Goal: Information Seeking & Learning: Learn about a topic

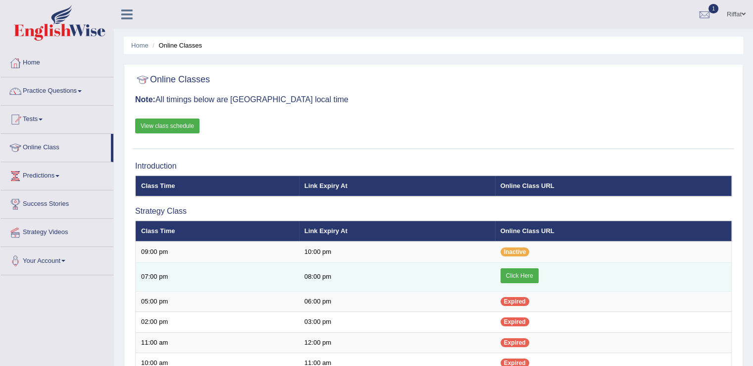
click at [515, 272] on link "Click Here" at bounding box center [520, 275] width 38 height 15
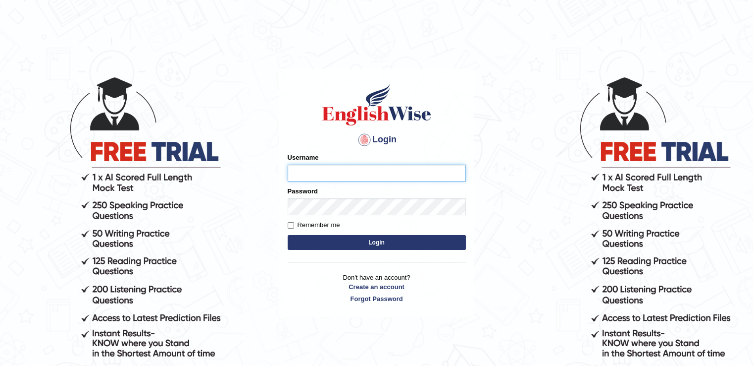
type input "RiffatM1"
click at [301, 243] on button "Login" at bounding box center [377, 242] width 178 height 15
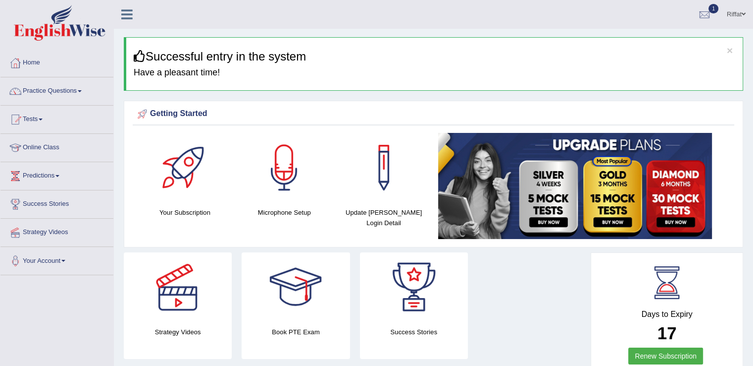
click at [81, 89] on link "Practice Questions" at bounding box center [56, 89] width 113 height 25
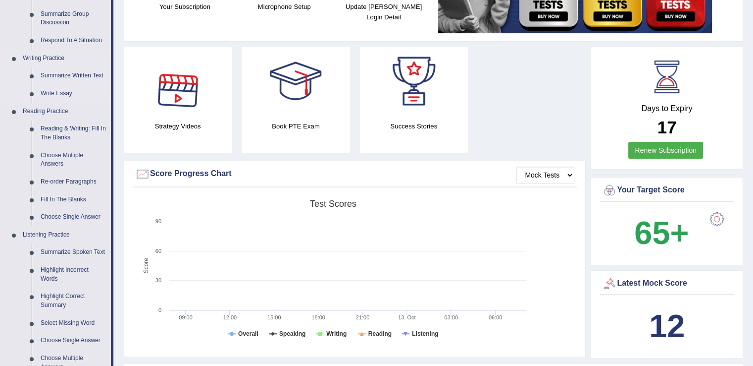
scroll to position [207, 0]
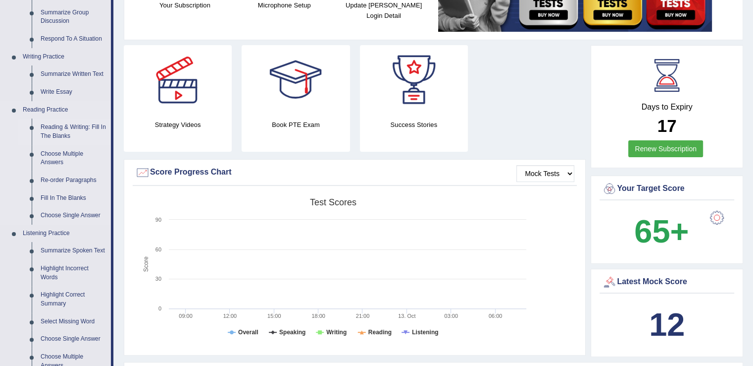
click at [81, 130] on link "Reading & Writing: Fill In The Blanks" at bounding box center [73, 131] width 75 height 26
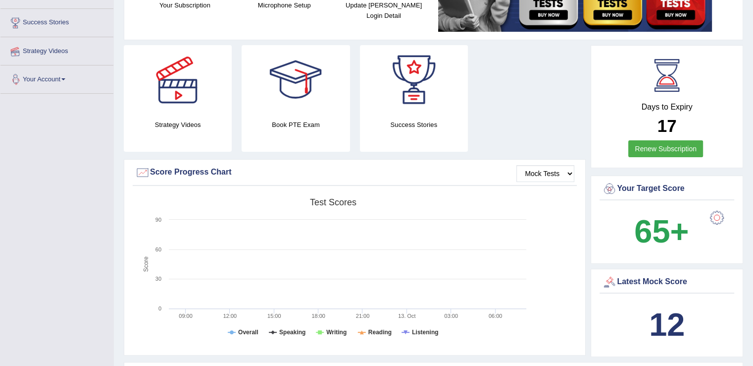
scroll to position [318, 0]
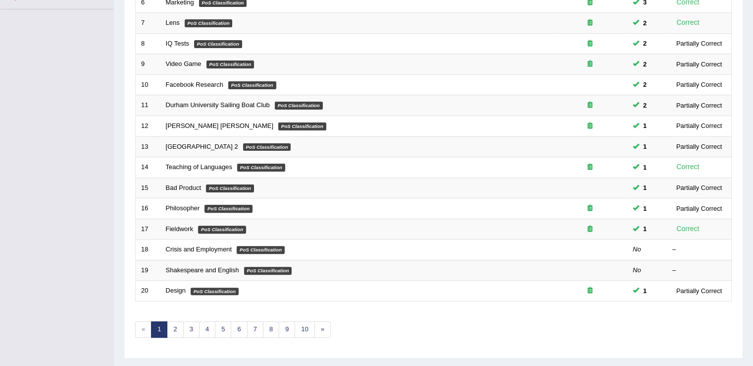
scroll to position [265, 0]
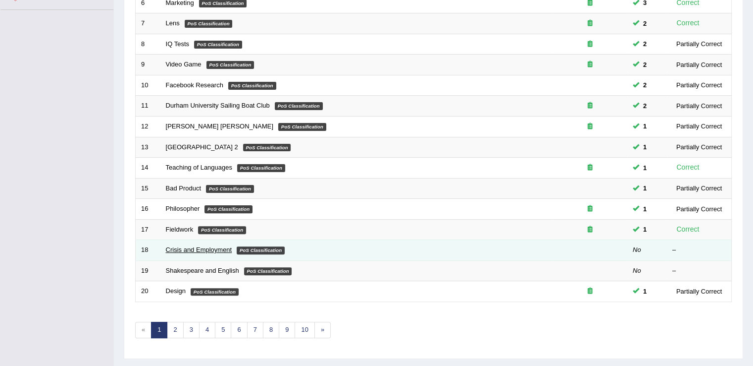
click at [210, 246] on link "Crisis and Employment" at bounding box center [199, 249] width 66 height 7
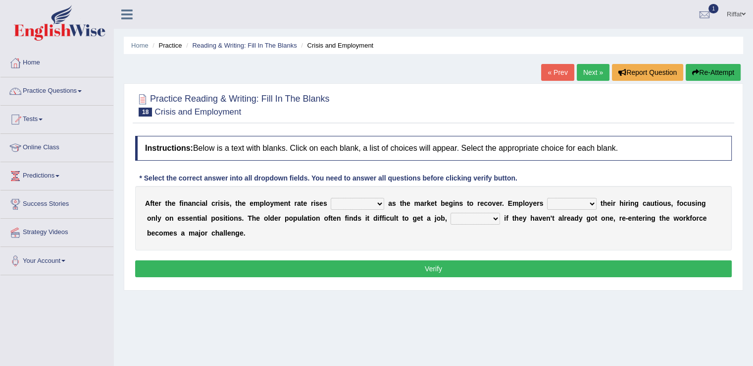
click at [380, 202] on select "normally conversely strenuously sharply" at bounding box center [357, 204] width 53 height 12
select select "sharply"
click at [331, 198] on select "normally conversely strenuously sharply" at bounding box center [357, 204] width 53 height 12
click at [590, 204] on select "keeping kept keep are kept" at bounding box center [572, 204] width 50 height 12
select select "keep"
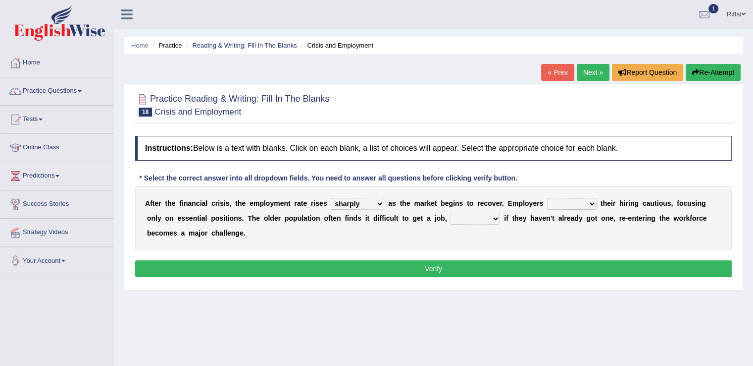
click at [547, 198] on select "keeping kept keep are kept" at bounding box center [572, 204] width 50 height 12
click at [590, 203] on select "keeping kept keep are kept" at bounding box center [572, 204] width 50 height 12
click at [500, 241] on div "A f t e r t h e f i n a n c i a l c r i s i s , t h e e m p l o y m e n t r a t…" at bounding box center [433, 218] width 597 height 64
click at [497, 219] on select "although while then because" at bounding box center [476, 218] width 50 height 12
select select "although"
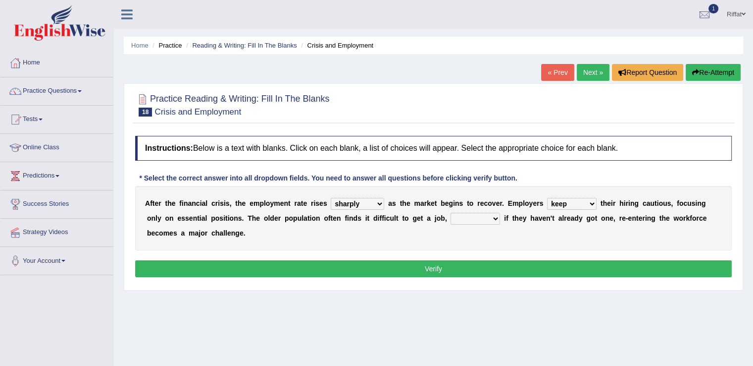
click at [451, 212] on select "although while then because" at bounding box center [476, 218] width 50 height 12
click at [456, 265] on button "Verify" at bounding box center [433, 268] width 597 height 17
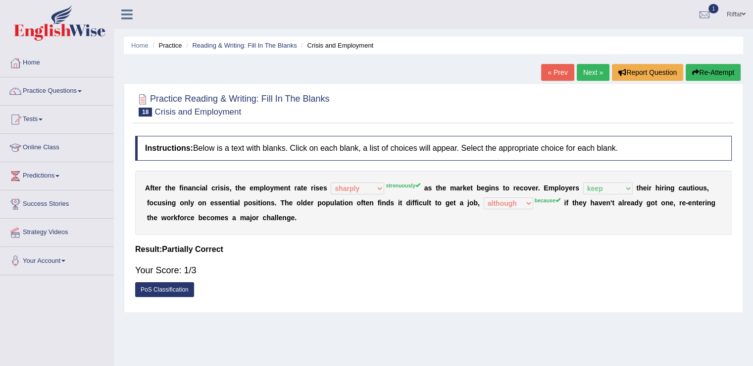
click at [588, 75] on link "Next »" at bounding box center [593, 72] width 33 height 17
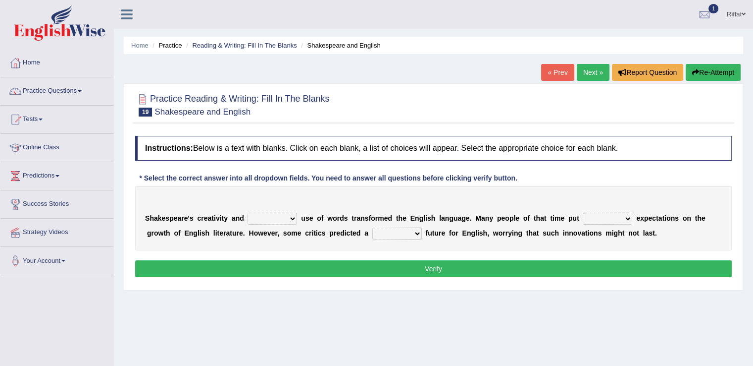
click at [293, 216] on select "idealized intensive fancied inventive" at bounding box center [273, 218] width 50 height 12
select select "idealized"
click at [248, 212] on select "idealized intensive fancied inventive" at bounding box center [273, 218] width 50 height 12
click at [630, 216] on select "wide much high more" at bounding box center [608, 218] width 50 height 12
select select "high"
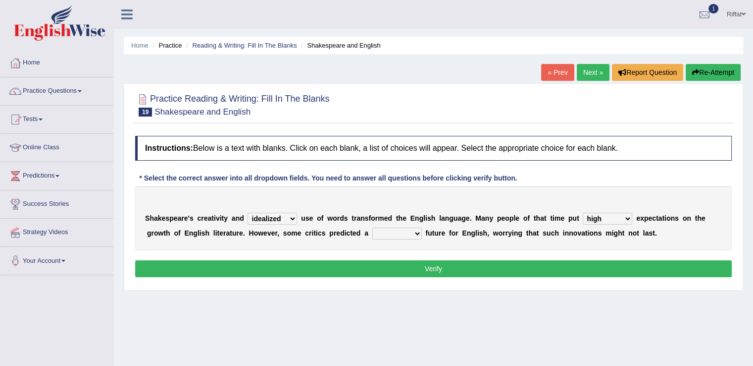
click at [583, 212] on select "wide much high more" at bounding box center [608, 218] width 50 height 12
click at [413, 230] on select "monetary promising irresistible daunting" at bounding box center [397, 233] width 50 height 12
select select "daunting"
click at [372, 227] on select "monetary promising irresistible daunting" at bounding box center [397, 233] width 50 height 12
click at [408, 268] on button "Verify" at bounding box center [433, 268] width 597 height 17
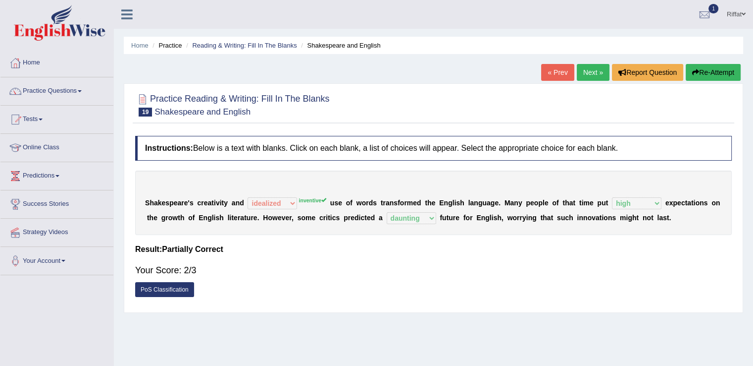
click at [595, 71] on link "Next »" at bounding box center [593, 72] width 33 height 17
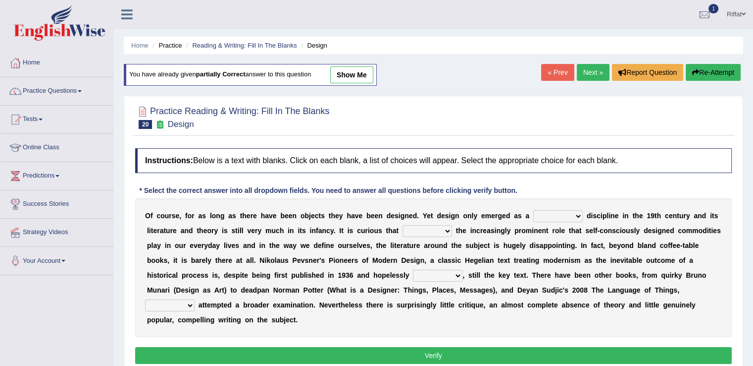
click at [356, 72] on link "show me" at bounding box center [351, 74] width 43 height 17
select select "dedicated"
select select "despite"
select select "dated"
select select "then"
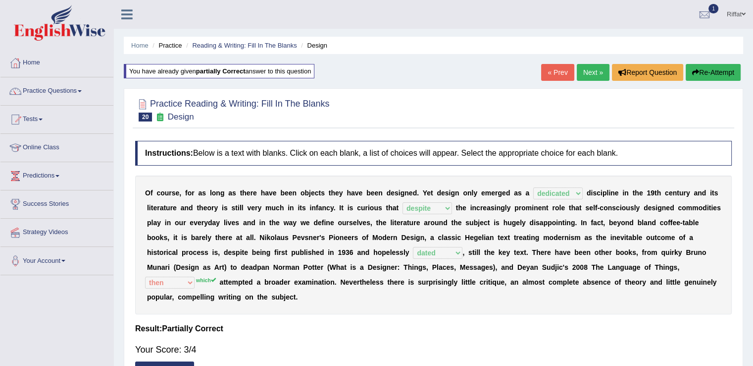
click at [592, 74] on link "Next »" at bounding box center [593, 72] width 33 height 17
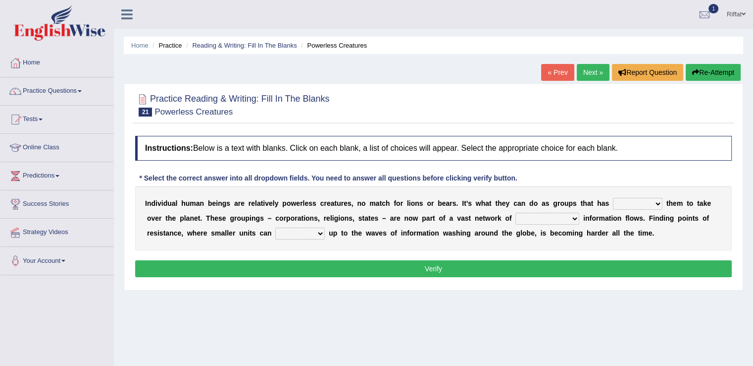
click at [658, 202] on select "enabled contended embodied conjured" at bounding box center [638, 204] width 50 height 12
select select "enabled"
click at [613, 198] on select "enabled contended embodied conjured" at bounding box center [638, 204] width 50 height 12
click at [577, 214] on select "interconnected overlapping fastened exploited" at bounding box center [548, 218] width 64 height 12
select select "interconnected"
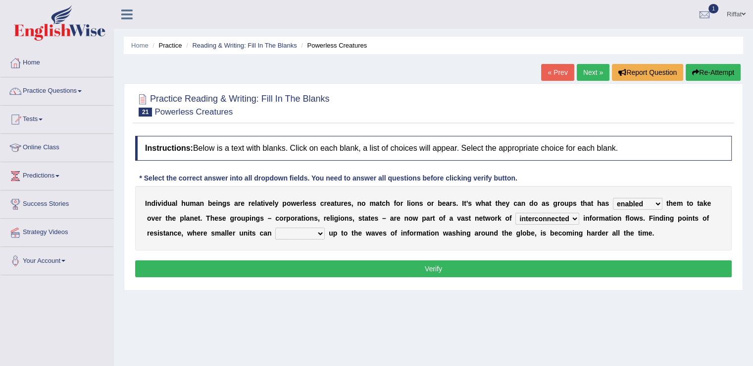
click at [516, 212] on select "interconnected overlapping fastened exploited" at bounding box center [548, 218] width 64 height 12
click at [319, 232] on select "stand raise hail pump" at bounding box center [300, 233] width 50 height 12
select select "raise"
click at [275, 227] on select "stand raise hail pump" at bounding box center [300, 233] width 50 height 12
click at [307, 266] on button "Verify" at bounding box center [433, 268] width 597 height 17
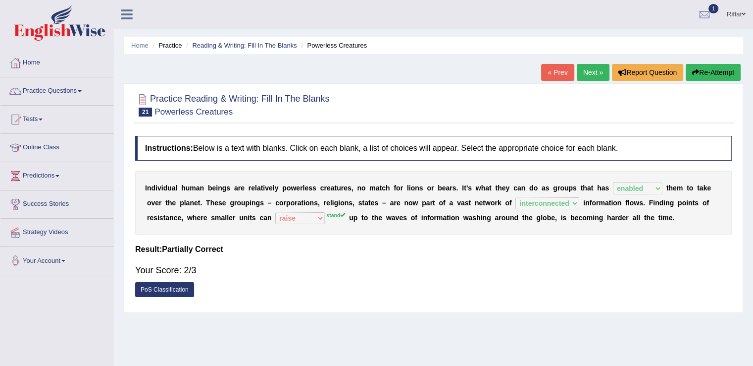
click at [582, 71] on link "Next »" at bounding box center [593, 72] width 33 height 17
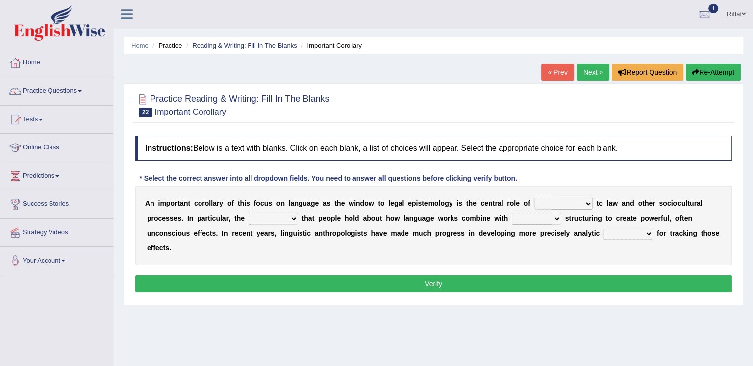
click at [582, 242] on div "A n i m p o r t a n t c o r o l l a r y o f t h i s f o c u s o n l a n g u a g…" at bounding box center [433, 225] width 597 height 79
click at [587, 202] on select "discourse epoch dialect acquaintance" at bounding box center [563, 204] width 58 height 12
select select "acquaintance"
click at [534, 198] on select "discourse epoch dialect acquaintance" at bounding box center [563, 204] width 58 height 12
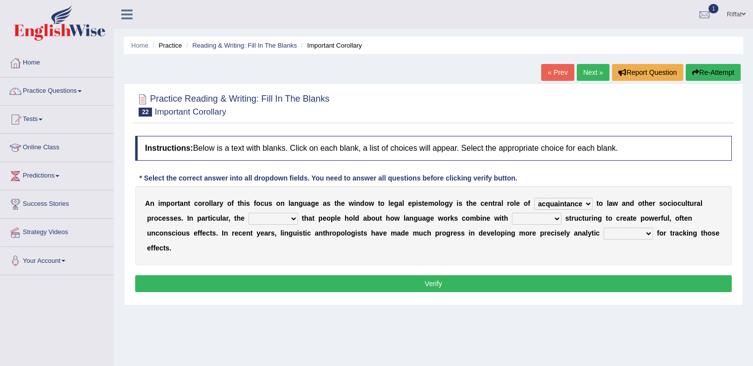
click at [295, 216] on select "deviation besmirch consent ideas" at bounding box center [274, 218] width 50 height 12
select select "ideas"
click at [249, 212] on select "deviation besmirch consent ideas" at bounding box center [274, 218] width 50 height 12
click at [555, 218] on select "mandatory linguistic legitimate customary" at bounding box center [537, 218] width 50 height 12
select select "linguistic"
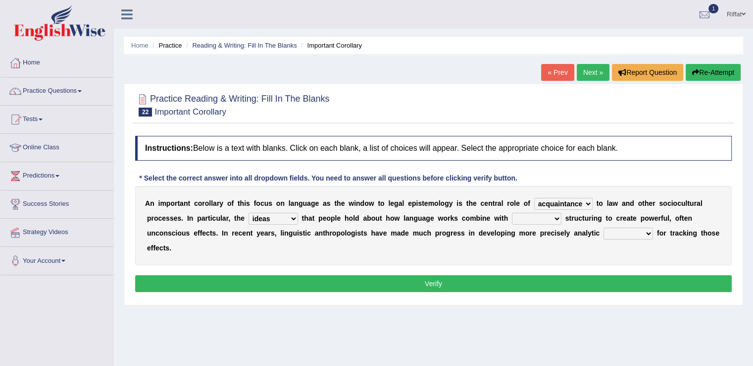
click at [512, 212] on select "mandatory linguistic legitimate customary" at bounding box center [537, 218] width 50 height 12
click at [650, 230] on select "tools appetite albums stroke" at bounding box center [629, 233] width 50 height 12
select select "tools"
click at [604, 227] on select "tools appetite albums stroke" at bounding box center [629, 233] width 50 height 12
click at [627, 279] on button "Verify" at bounding box center [433, 283] width 597 height 17
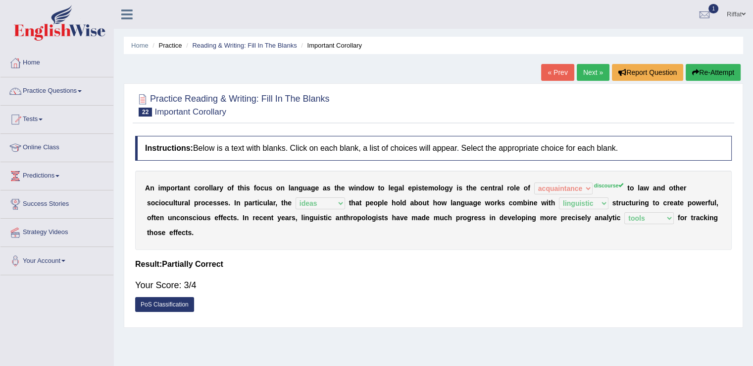
click at [595, 74] on link "Next »" at bounding box center [593, 72] width 33 height 17
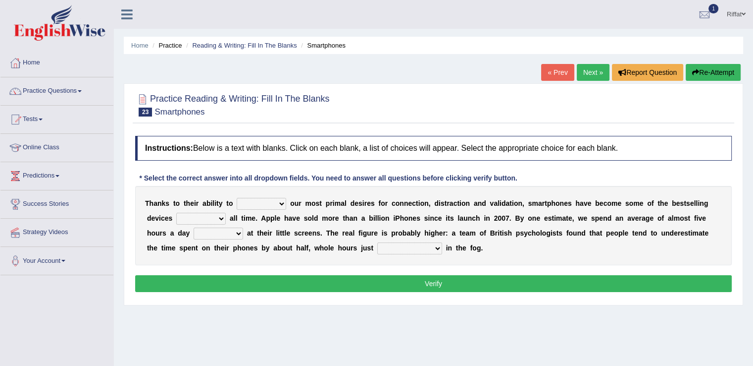
click at [282, 205] on select "hijack describe sharpen conserve" at bounding box center [262, 204] width 50 height 12
select select "describe"
click at [237, 198] on select "hijack describe sharpen conserve" at bounding box center [262, 204] width 50 height 12
click at [223, 218] on select "of and in on" at bounding box center [201, 218] width 50 height 12
select select "of"
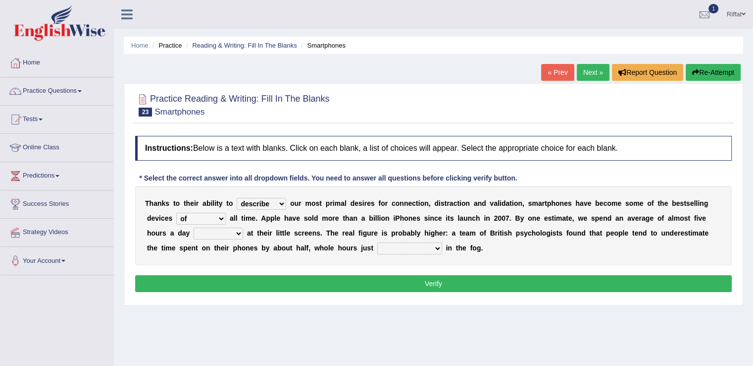
click at [176, 212] on select "of and in on" at bounding box center [201, 218] width 50 height 12
click at [239, 231] on select "watching waggling snoring staring" at bounding box center [219, 233] width 50 height 12
select select "watching"
click at [194, 227] on select "watching waggling snoring staring" at bounding box center [219, 233] width 50 height 12
click at [436, 246] on select "has evaporated evaporating evaporate evaporates" at bounding box center [409, 248] width 65 height 12
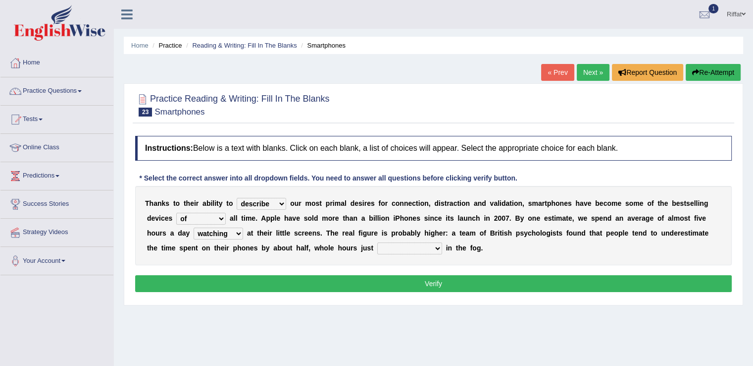
select select "evaporate"
click at [377, 242] on select "has evaporated evaporating evaporate evaporates" at bounding box center [409, 248] width 65 height 12
click at [424, 288] on button "Verify" at bounding box center [433, 283] width 597 height 17
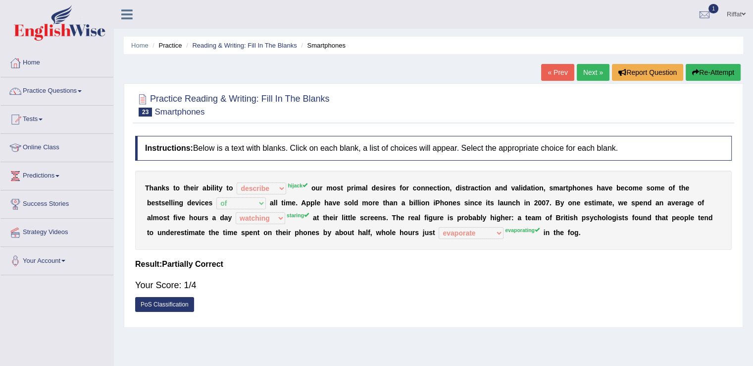
click at [585, 73] on link "Next »" at bounding box center [593, 72] width 33 height 17
